Goal: Transaction & Acquisition: Subscribe to service/newsletter

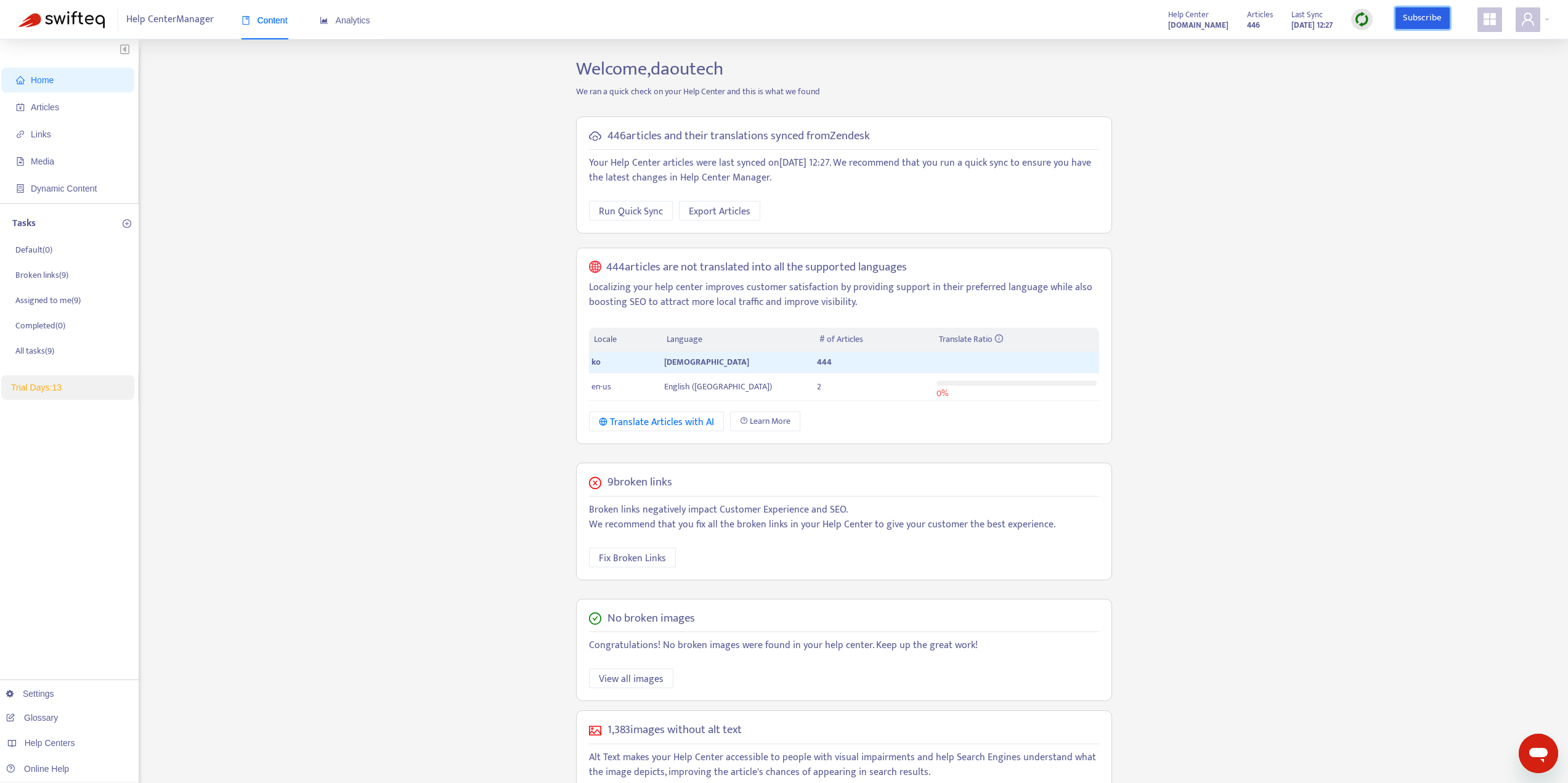
click at [1432, 21] on link "Subscribe" at bounding box center [1423, 18] width 54 height 22
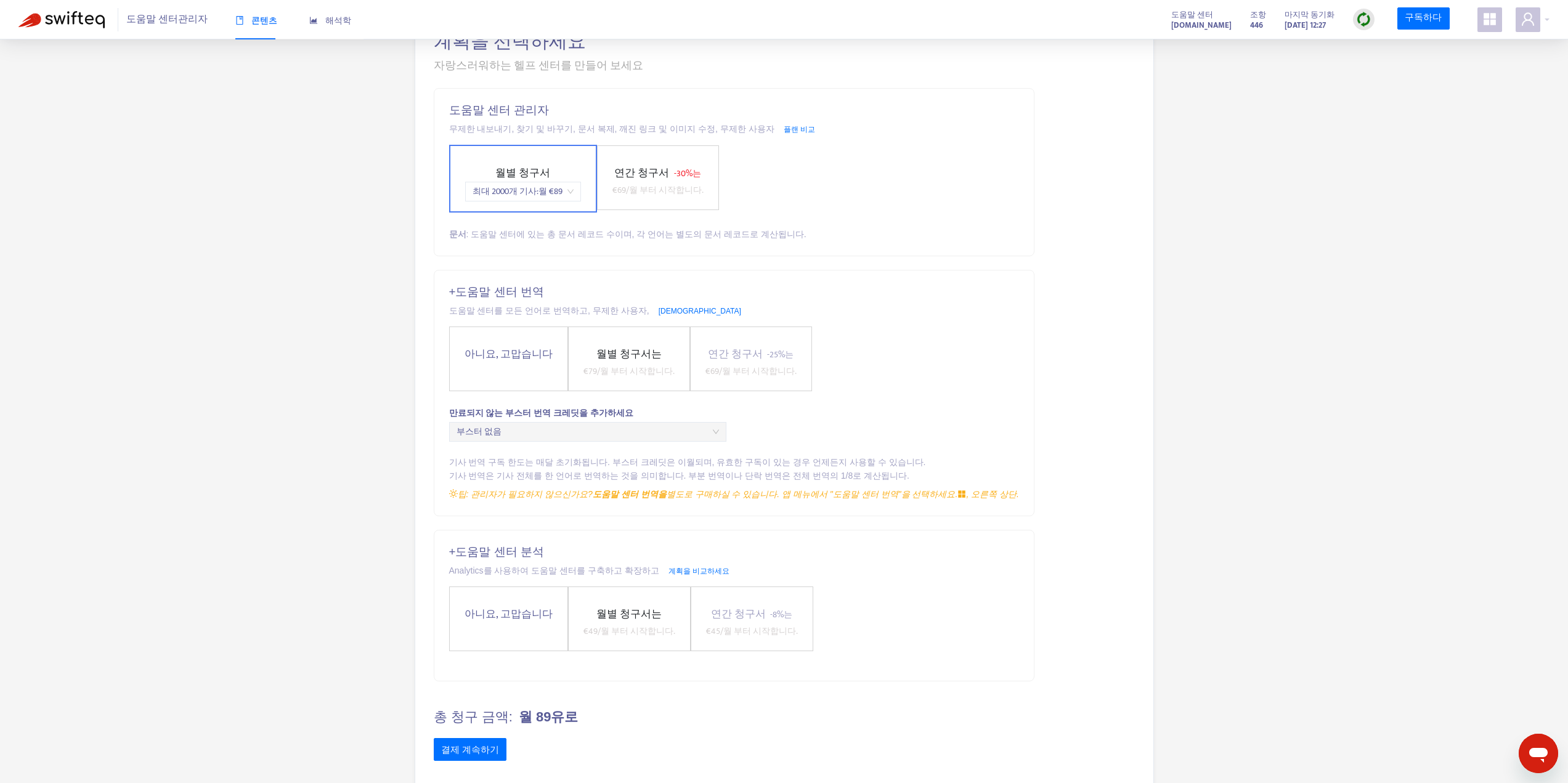
scroll to position [99, 0]
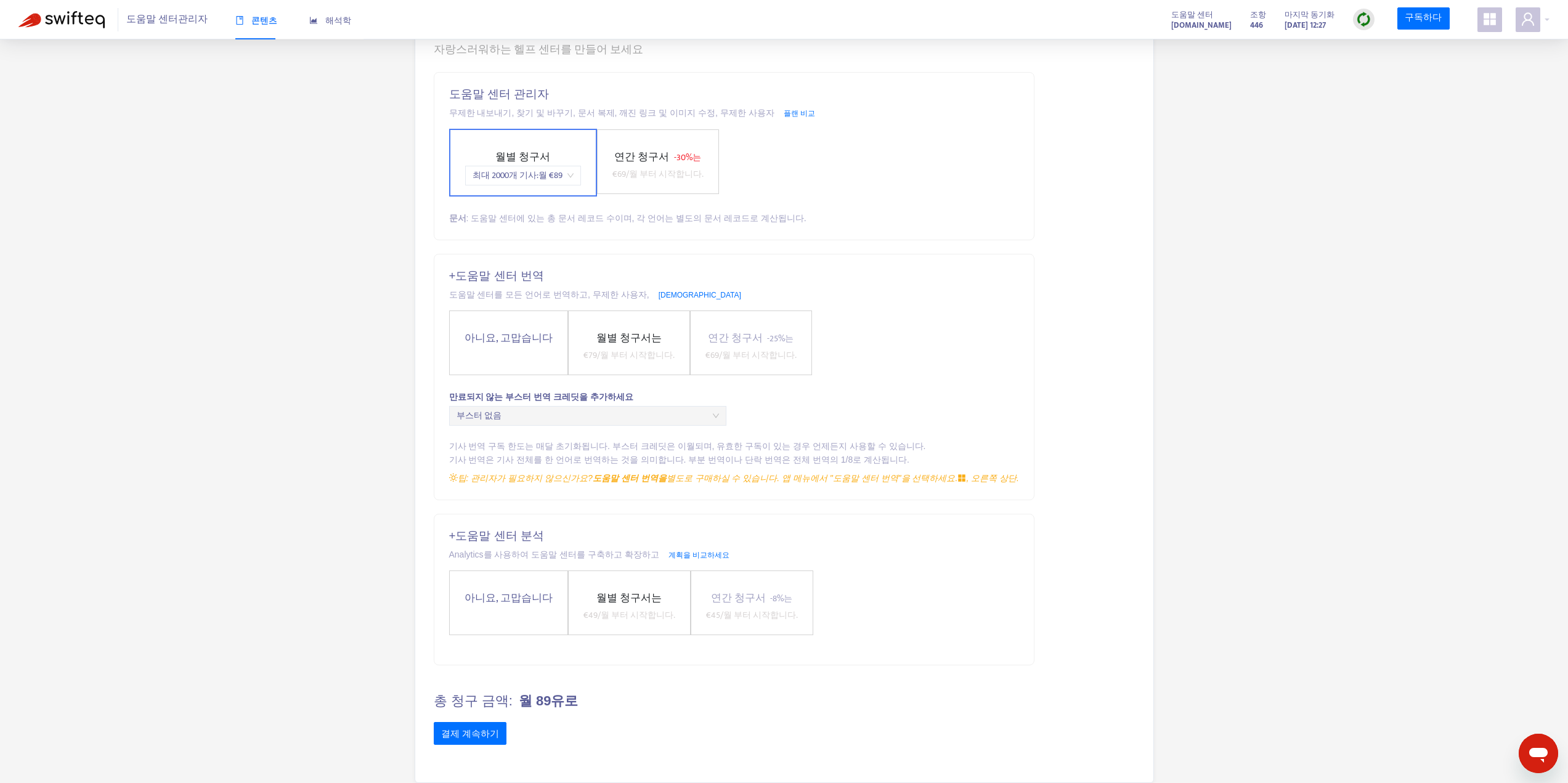
drag, startPoint x: 518, startPoint y: 599, endPoint x: 524, endPoint y: 591, distance: 10.0
click at [518, 599] on font "아니요, 고맙습니다" at bounding box center [508, 598] width 88 height 17
click at [528, 351] on label "아니요, 고맙습니다" at bounding box center [509, 342] width 119 height 65
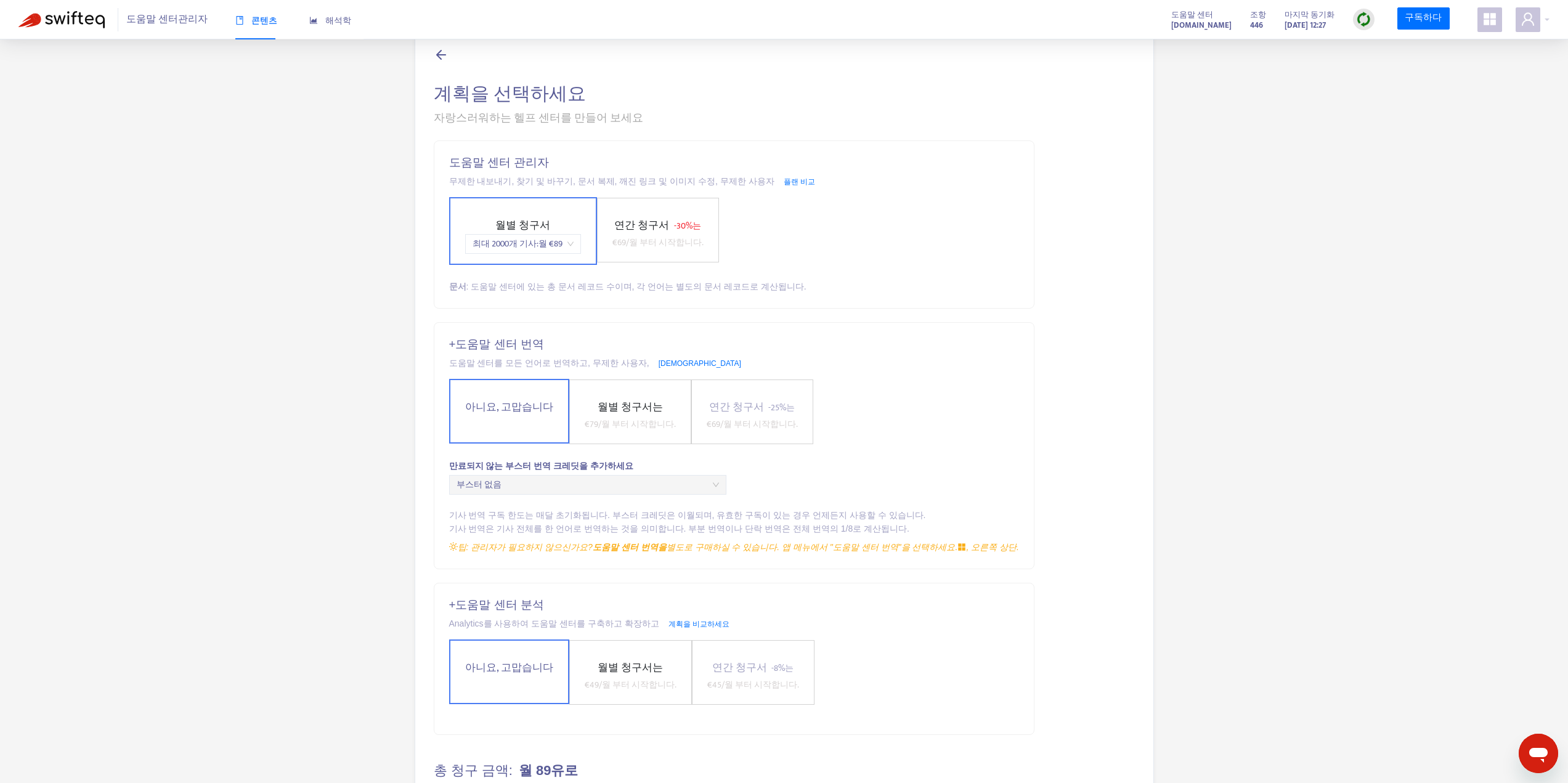
scroll to position [0, 0]
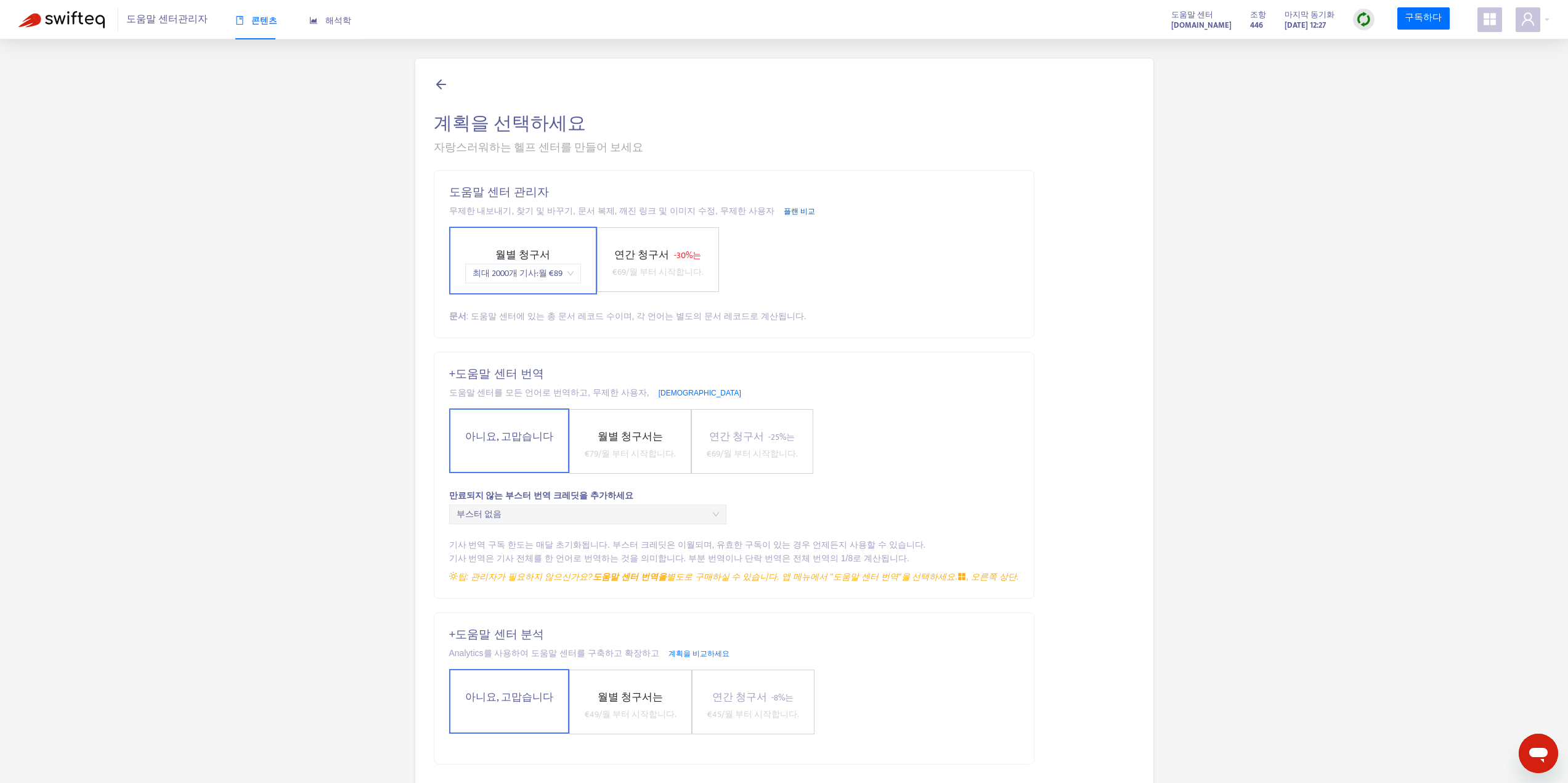
click at [784, 208] on font "플랜 비교" at bounding box center [800, 211] width 32 height 9
